Goal: Task Accomplishment & Management: Manage account settings

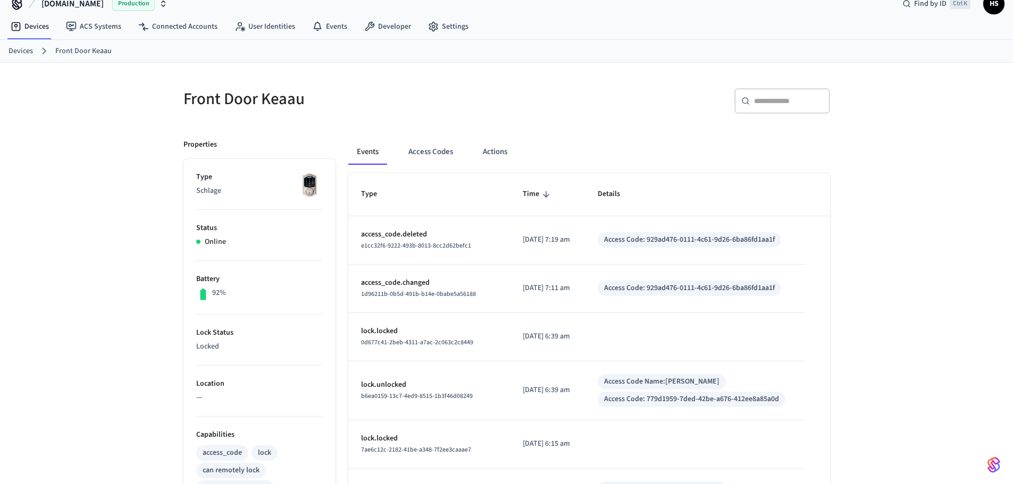
scroll to position [7, 0]
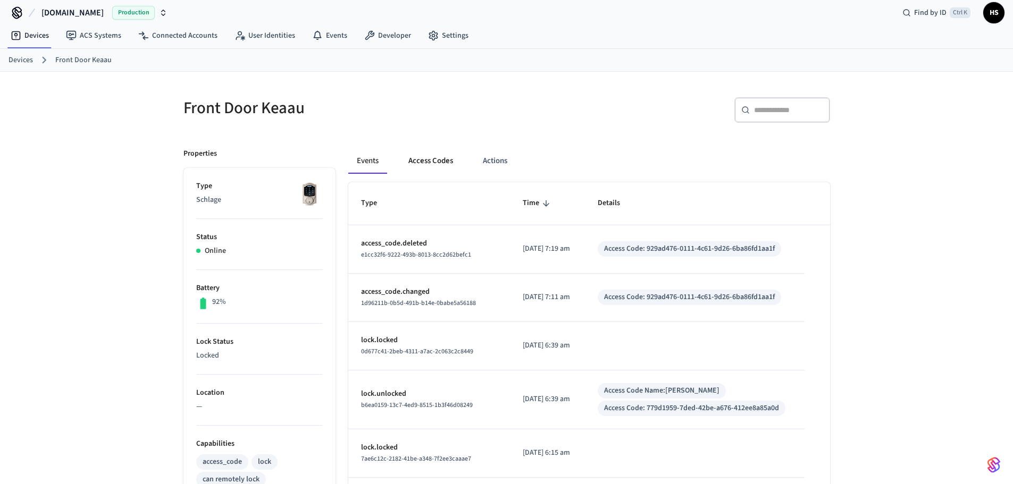
click at [420, 161] on button "Access Codes" at bounding box center [431, 161] width 62 height 26
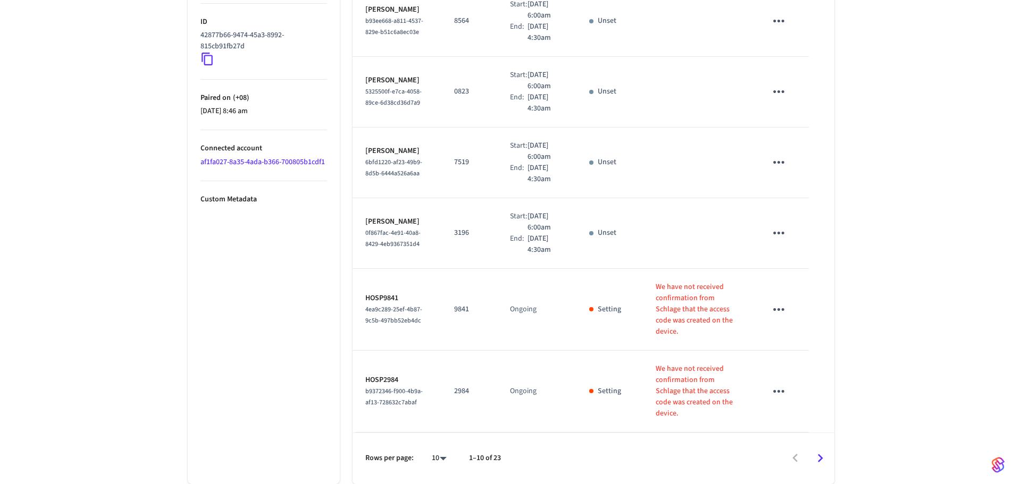
scroll to position [612, 0]
click at [430, 456] on li "All" at bounding box center [430, 453] width 28 height 28
type input "**"
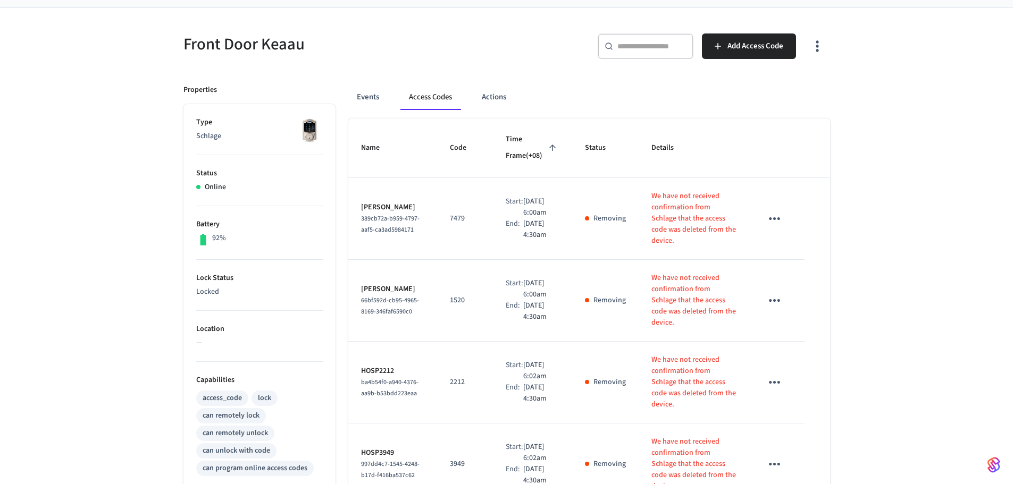
scroll to position [0, 0]
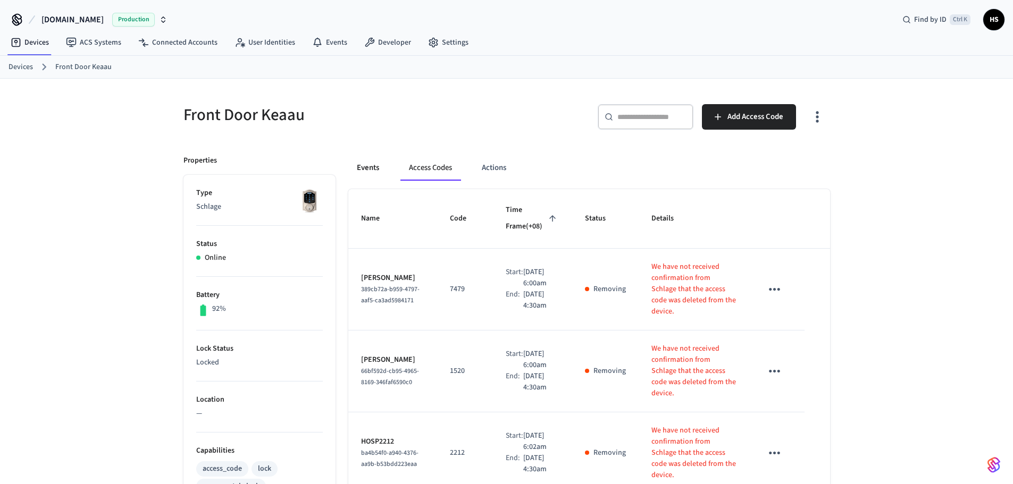
click at [374, 169] on button "Events" at bounding box center [367, 168] width 39 height 26
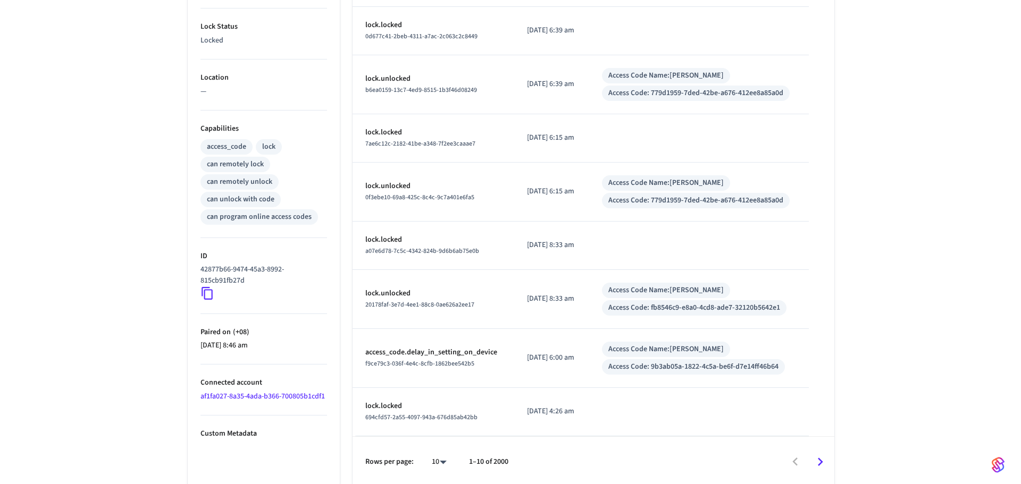
scroll to position [326, 0]
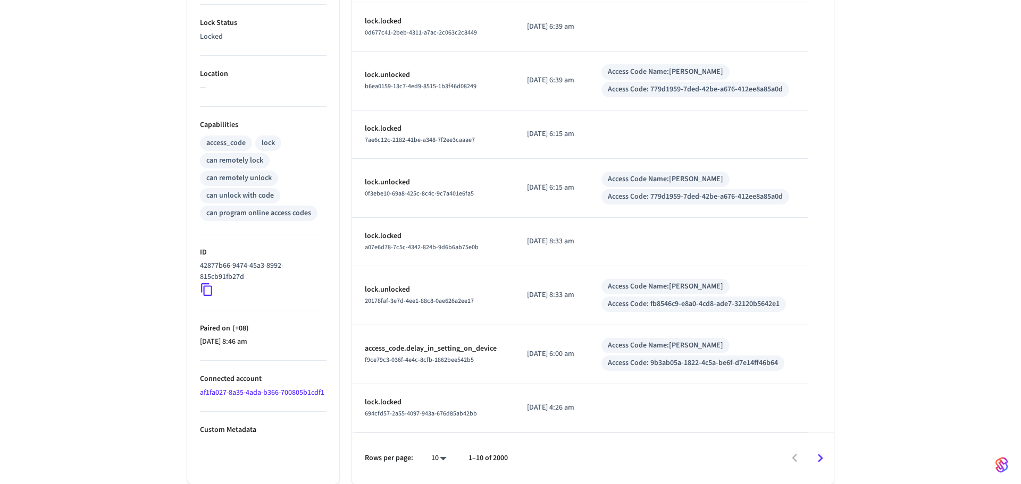
click at [431, 456] on body "[DOMAIN_NAME] Production Find by ID Ctrl K HS Devices ACS Systems Connected Acc…" at bounding box center [510, 79] width 1021 height 810
click at [428, 455] on li "100" at bounding box center [430, 453] width 28 height 28
type input "***"
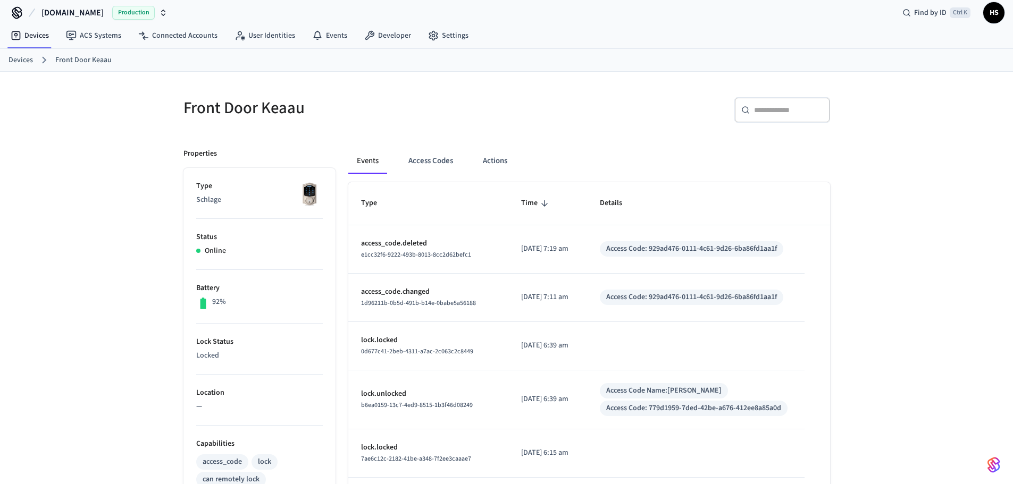
scroll to position [0, 0]
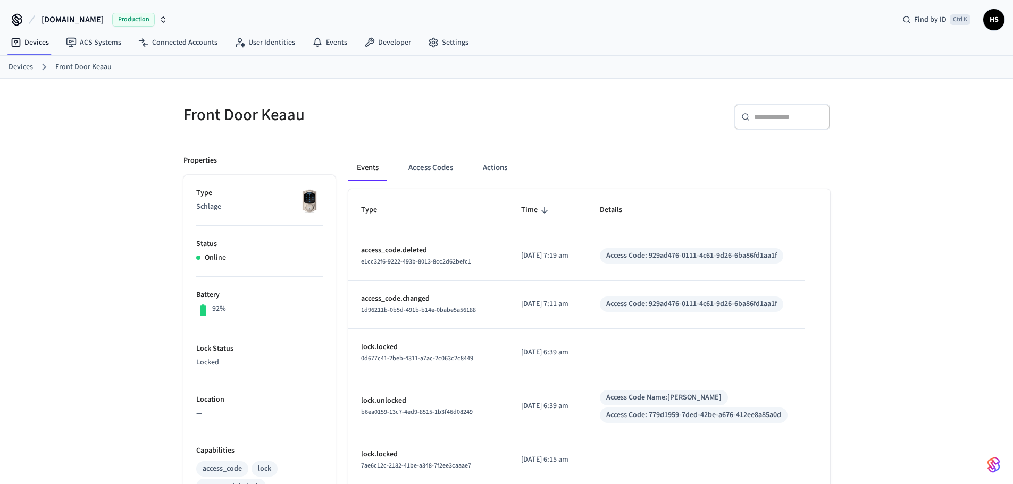
click at [777, 125] on div "​ ​" at bounding box center [782, 117] width 96 height 26
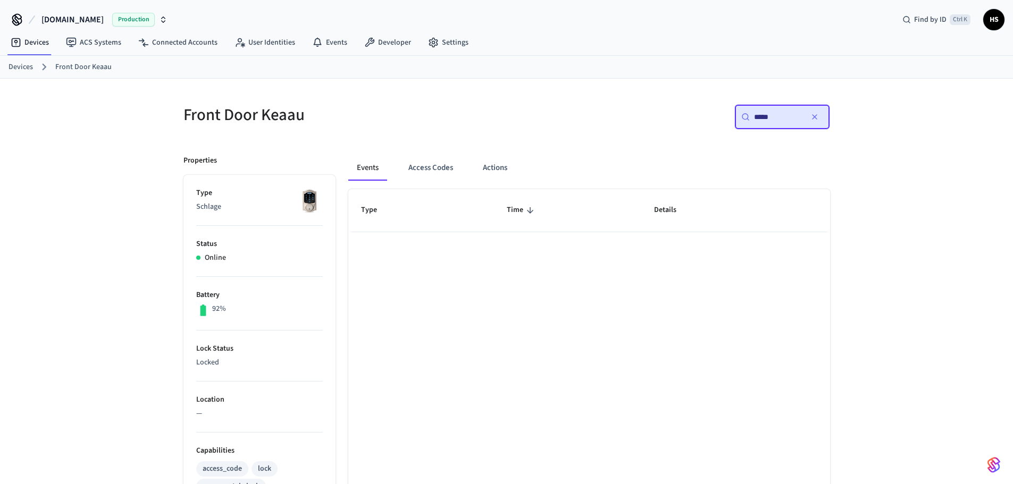
type input "*****"
click at [462, 172] on div "Events Access Codes Actions" at bounding box center [589, 168] width 482 height 26
click at [452, 171] on button "Access Codes" at bounding box center [431, 168] width 62 height 26
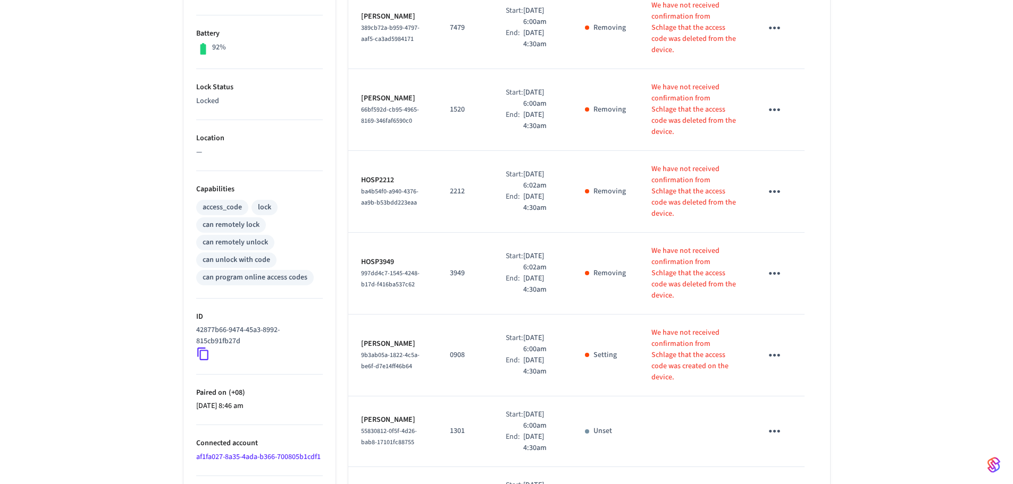
scroll to position [266, 0]
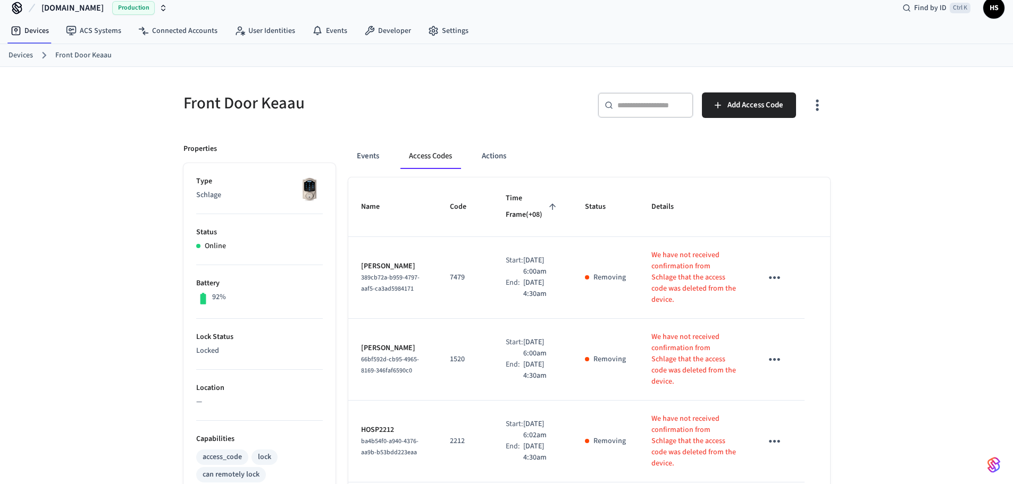
scroll to position [0, 0]
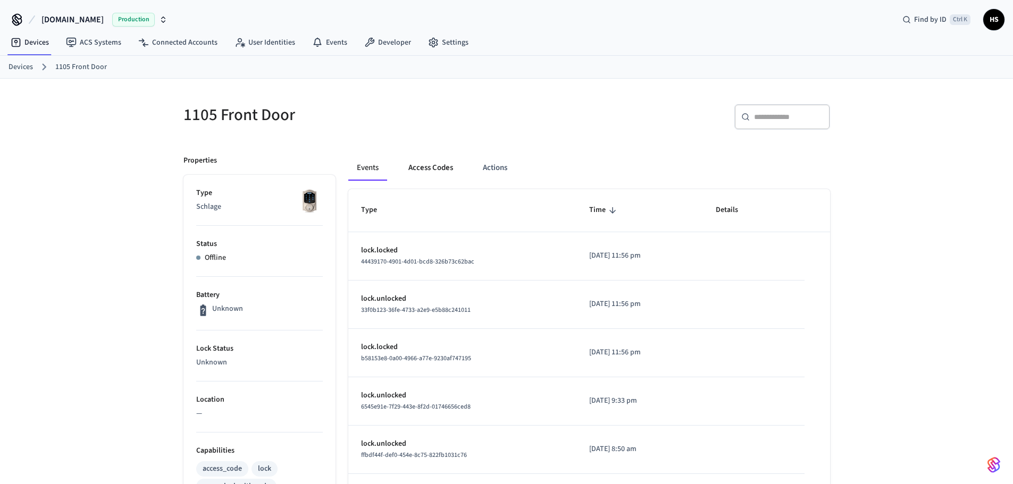
click at [425, 171] on button "Access Codes" at bounding box center [431, 168] width 62 height 26
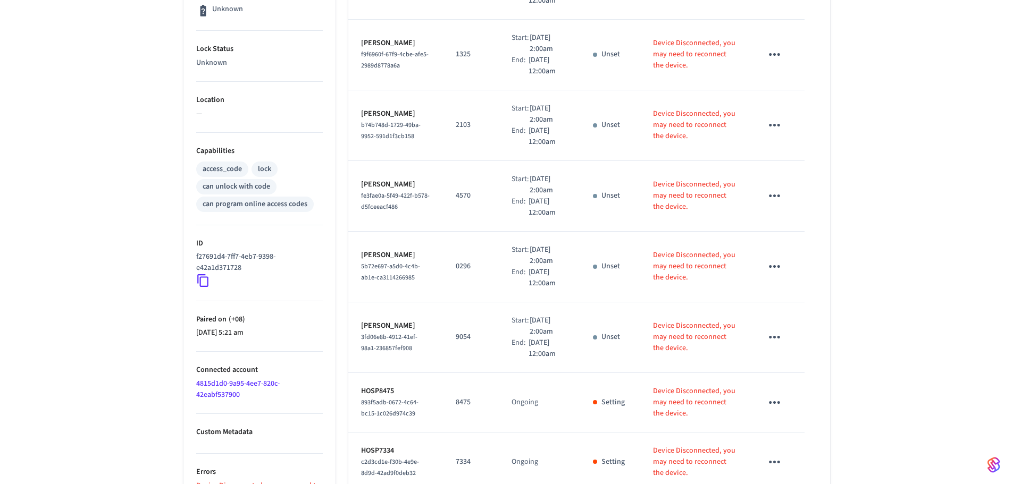
scroll to position [306, 0]
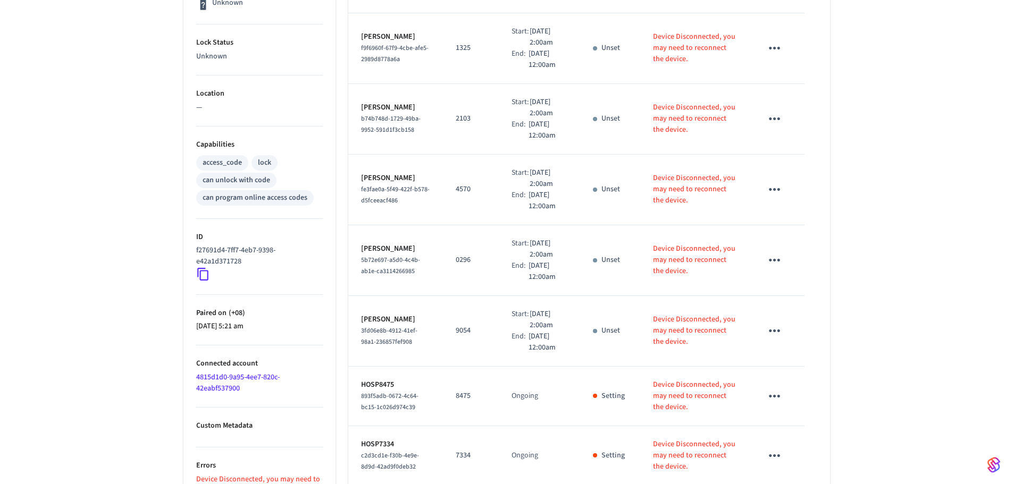
click at [227, 386] on link "4815d1d0-9a95-4ee7-820c-42eabf537900" at bounding box center [237, 383] width 83 height 22
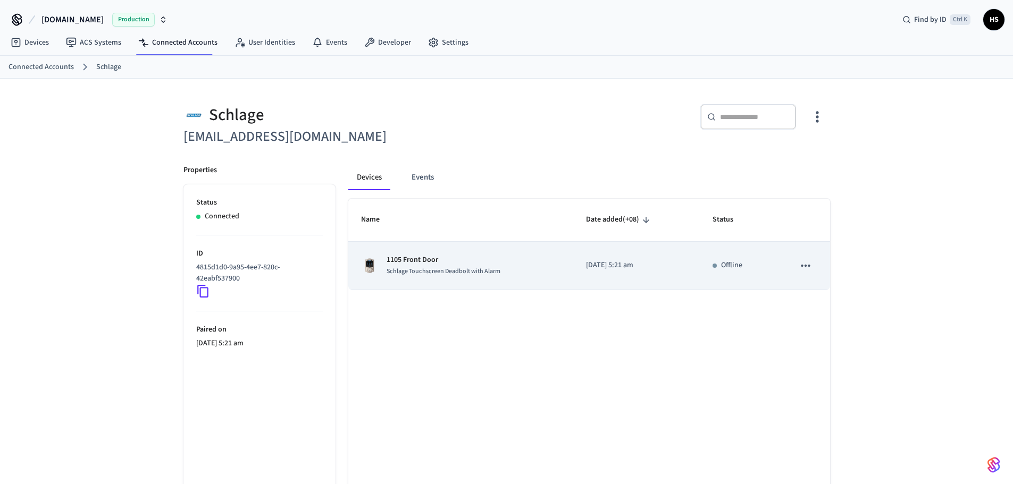
click at [434, 277] on td "1105 Front Door Schlage Touchscreen Deadbolt with Alarm" at bounding box center [460, 266] width 225 height 48
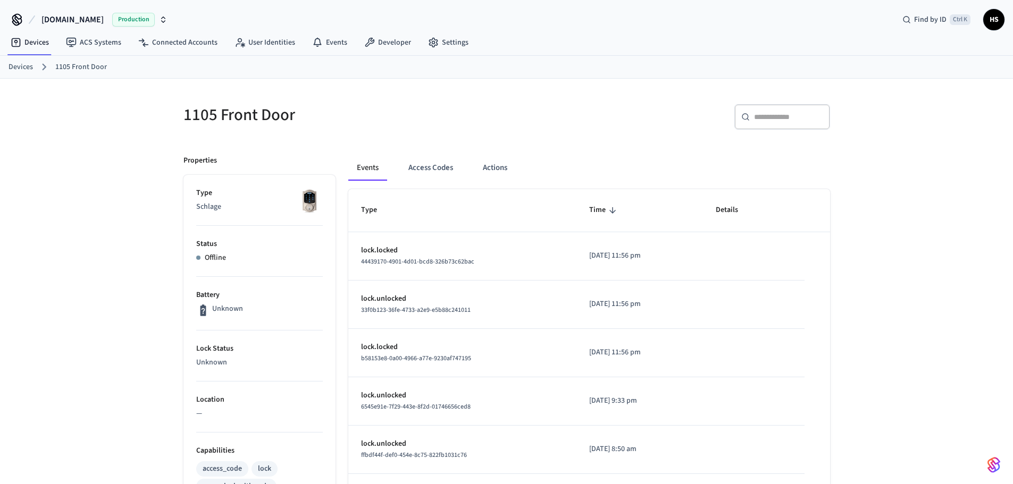
click at [426, 152] on div "Events Access Codes Actions Type Time Details lock.locked 44439170-4901-4d01-bc…" at bounding box center [582, 478] width 494 height 673
click at [424, 163] on button "Access Codes" at bounding box center [431, 168] width 62 height 26
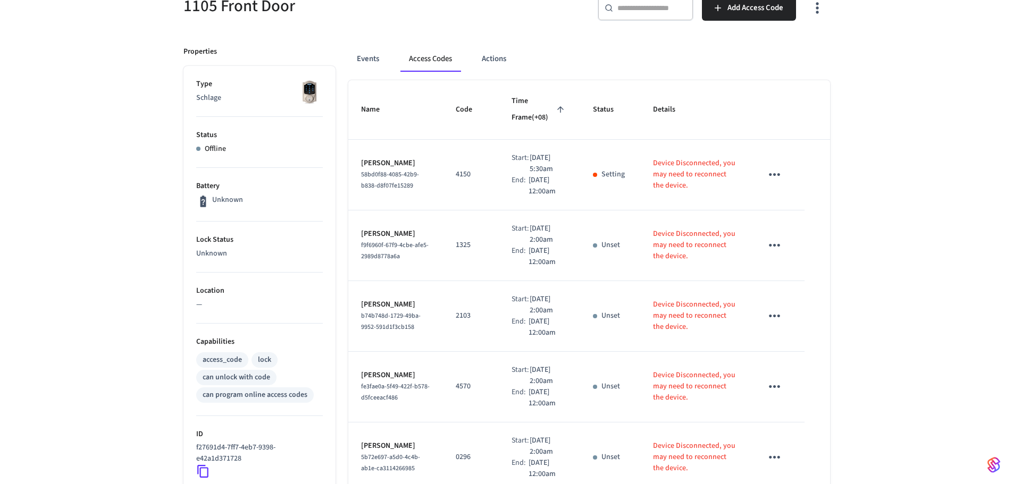
scroll to position [106, 0]
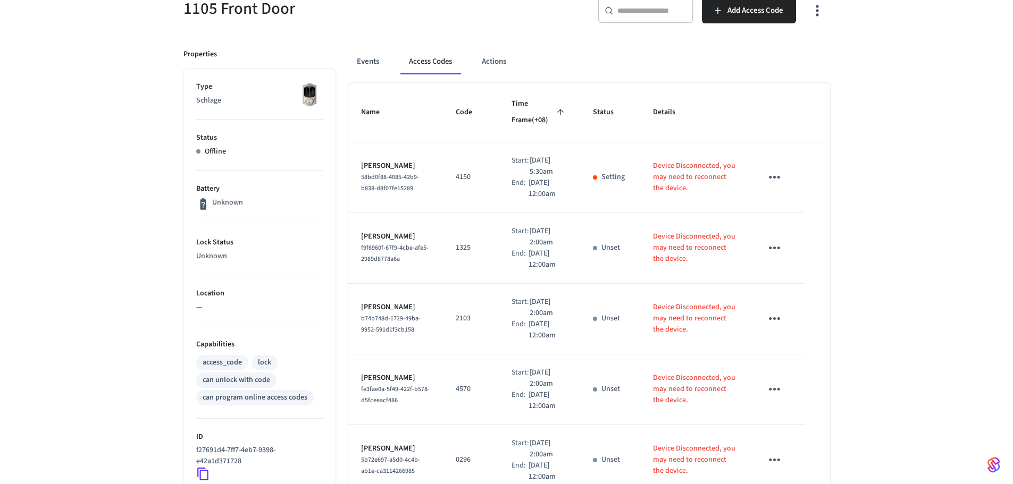
click at [886, 108] on div "1105 Front Door ​ ​ Add Access Code Properties Type Schlage Status Offline Batt…" at bounding box center [506, 354] width 1013 height 765
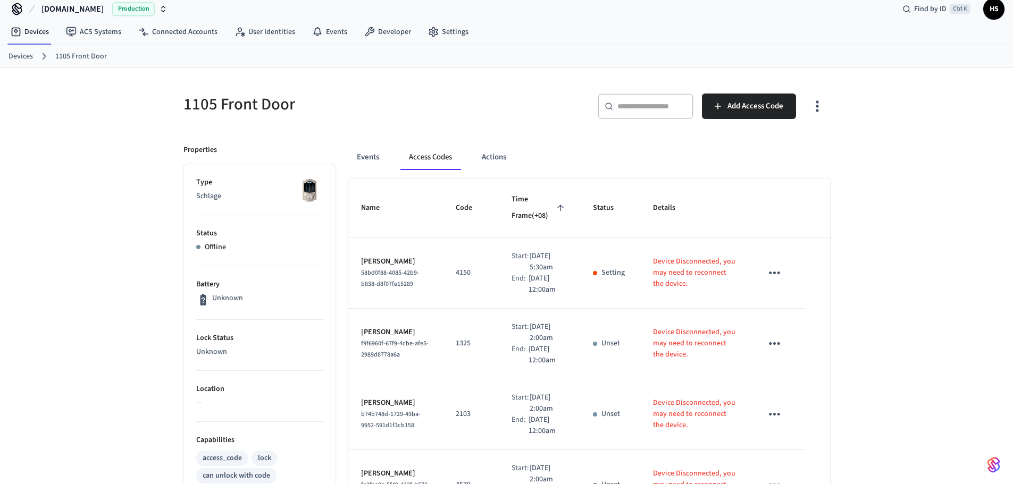
scroll to position [0, 0]
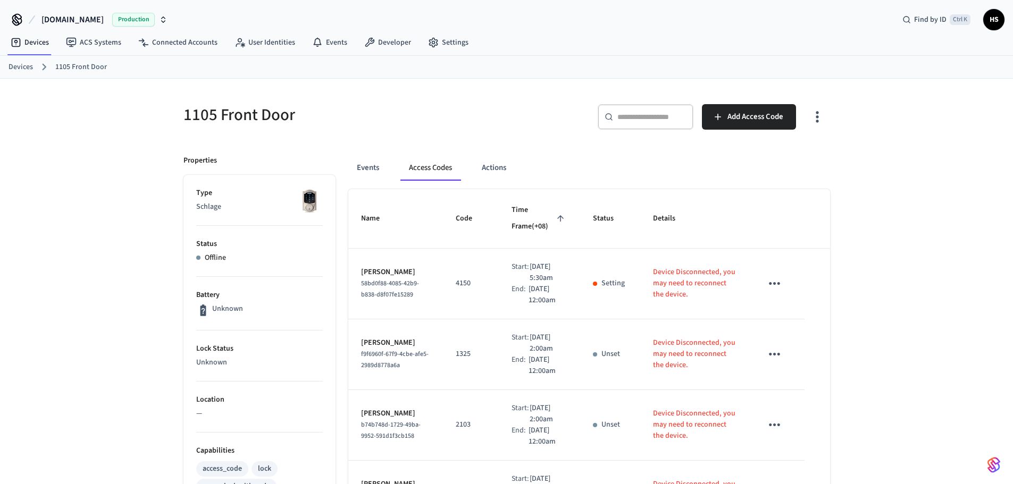
drag, startPoint x: 162, startPoint y: 386, endPoint x: 173, endPoint y: 372, distance: 18.5
click at [161, 385] on div "1105 Front Door ​ ​ Add Access Code Properties Type Schlage Status Offline Batt…" at bounding box center [506, 461] width 1013 height 765
click at [810, 111] on icon "button" at bounding box center [816, 116] width 16 height 16
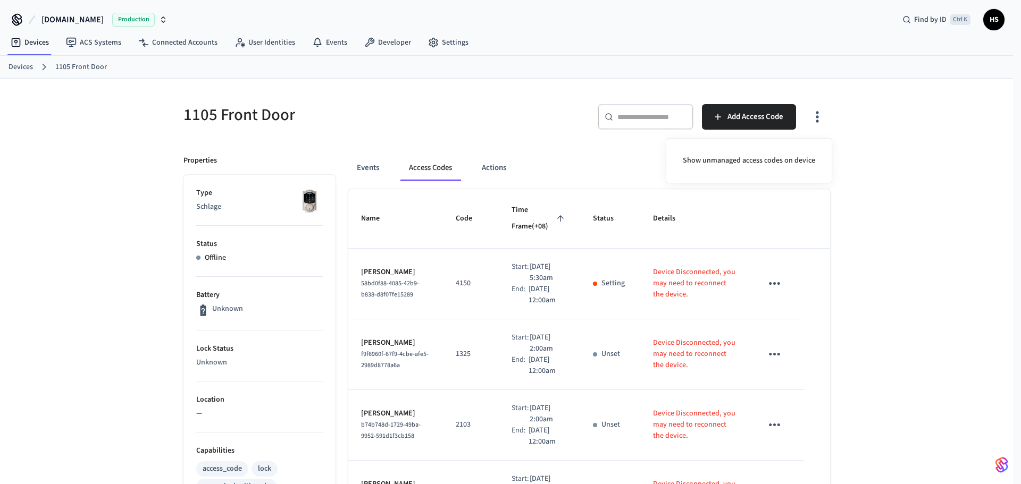
drag, startPoint x: 496, startPoint y: 145, endPoint x: 486, endPoint y: 122, distance: 24.5
click at [486, 122] on div at bounding box center [510, 242] width 1021 height 484
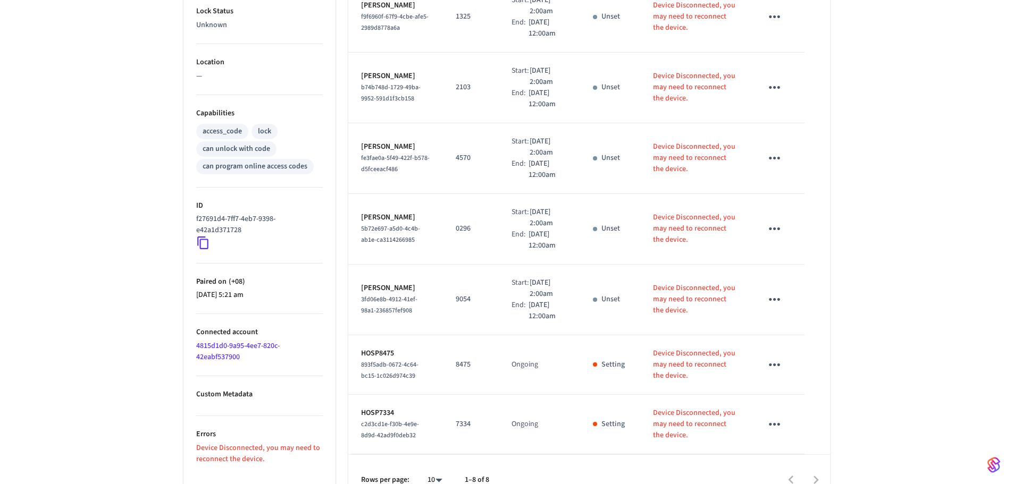
scroll to position [359, 0]
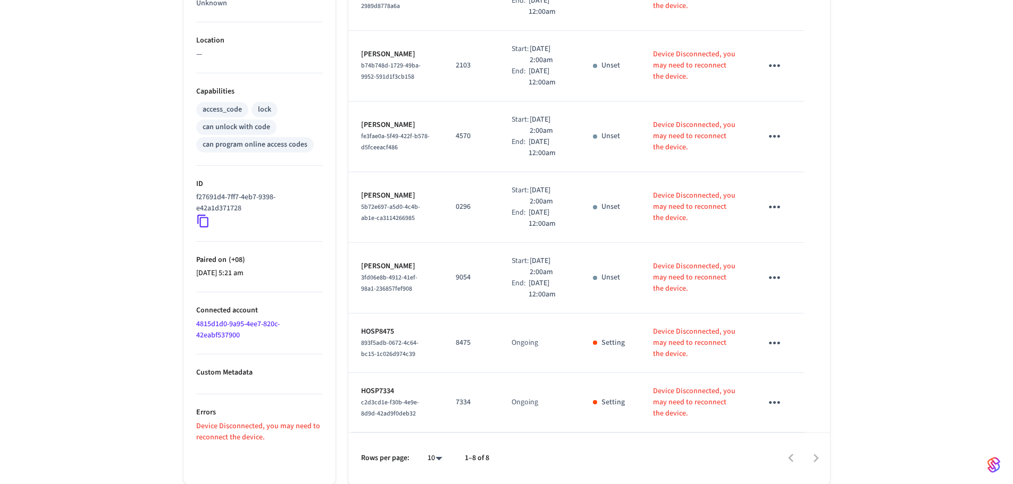
click at [249, 321] on link "4815d1d0-9a95-4ee7-820c-42eabf537900" at bounding box center [237, 330] width 83 height 22
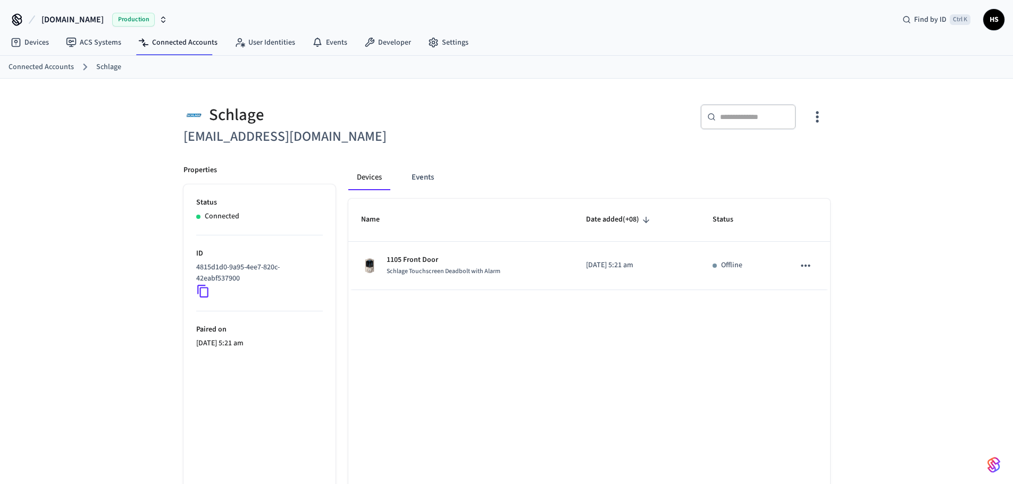
click at [825, 121] on button "button" at bounding box center [816, 117] width 25 height 43
click at [785, 156] on span "Sync Account" at bounding box center [786, 160] width 43 height 11
click at [505, 265] on div at bounding box center [510, 242] width 1021 height 484
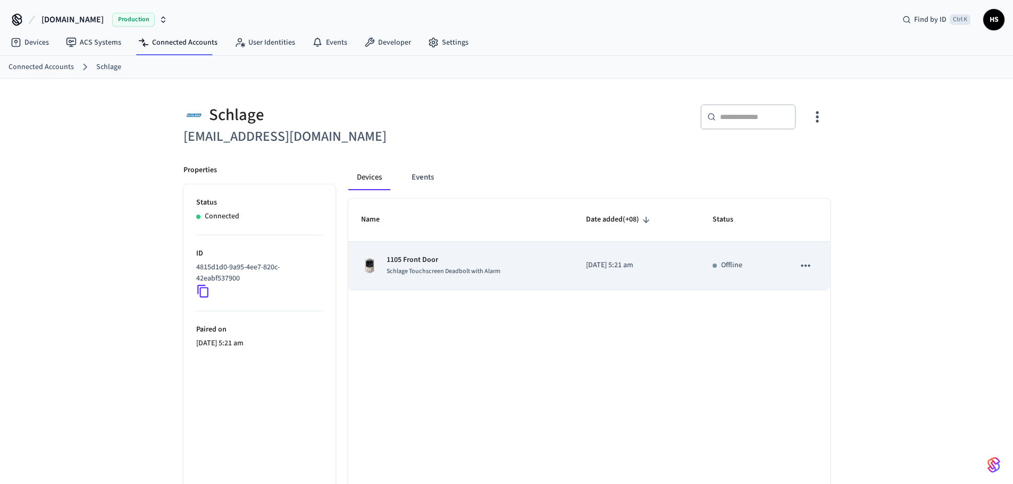
click at [500, 268] on div "1105 Front Door Schlage Touchscreen Deadbolt with Alarm" at bounding box center [461, 266] width 200 height 22
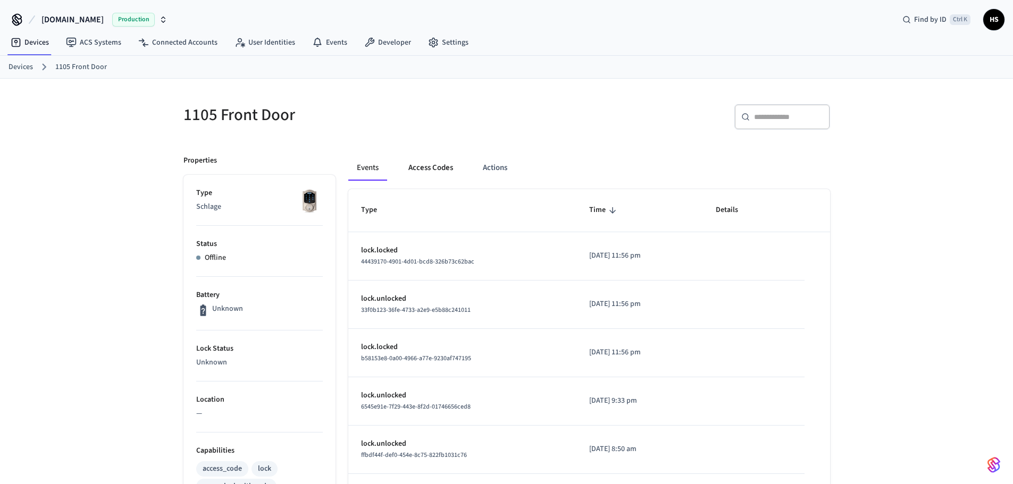
click at [447, 170] on button "Access Codes" at bounding box center [431, 168] width 62 height 26
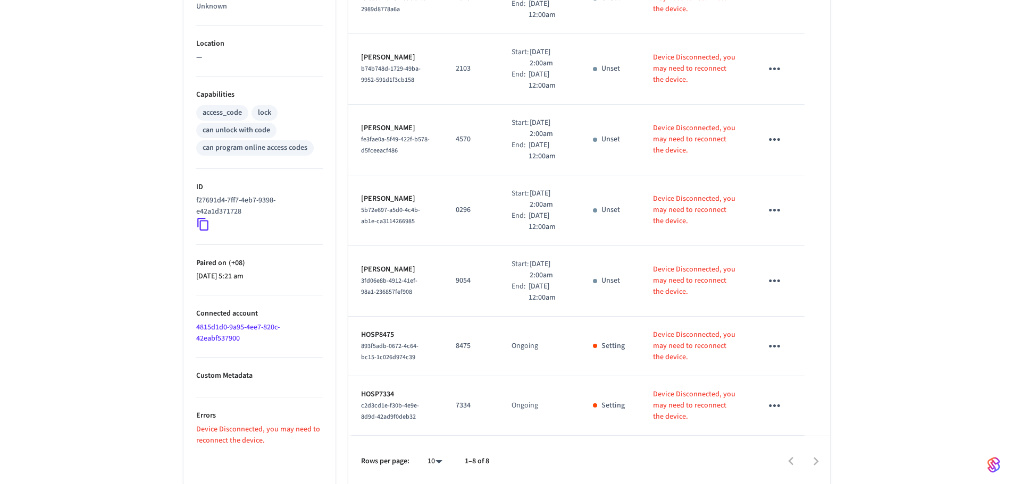
scroll to position [359, 0]
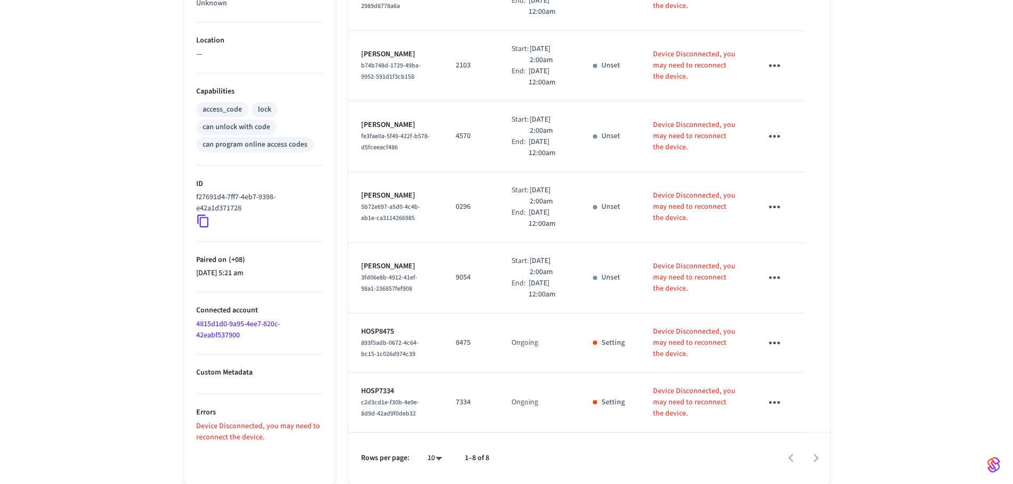
click at [118, 379] on div "1105 Front Door ​ ​ Add Access Code Properties Type Schlage Status Offline Batt…" at bounding box center [506, 101] width 1013 height 765
